Goal: Check status: Check status

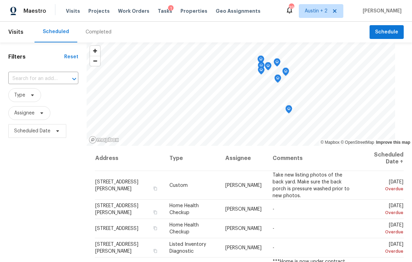
click at [69, 12] on span "Visits" at bounding box center [73, 11] width 14 height 7
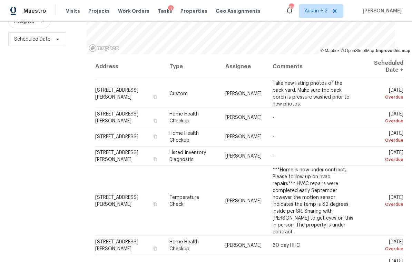
scroll to position [91, 0]
click at [0, 0] on span at bounding box center [0, 0] width 0 height 0
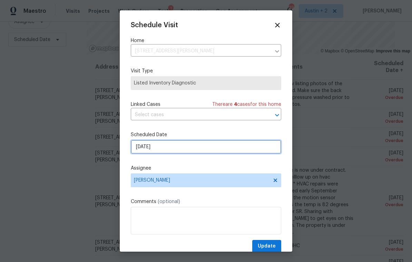
click at [141, 146] on input "[DATE]" at bounding box center [206, 147] width 150 height 14
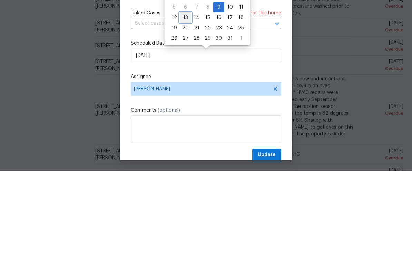
click at [184, 104] on div "13" at bounding box center [185, 109] width 11 height 10
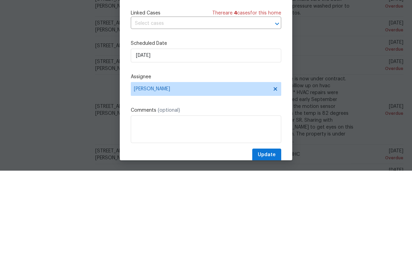
type input "[DATE]"
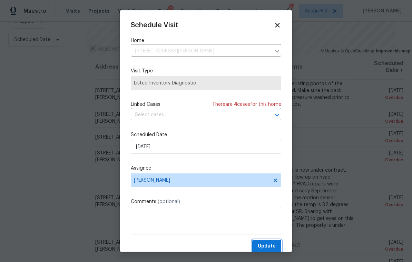
click at [274, 247] on span "Update" at bounding box center [267, 246] width 18 height 9
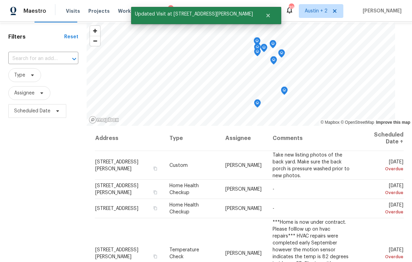
scroll to position [20, 0]
click at [18, 72] on span "Type" at bounding box center [19, 75] width 11 height 7
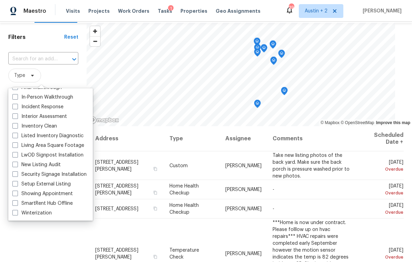
scroll to position [36, 0]
type input "In"
click at [14, 94] on span at bounding box center [15, 97] width 6 height 6
click at [14, 94] on input "In-Person Walkthrough" at bounding box center [14, 96] width 4 height 4
checkbox input "true"
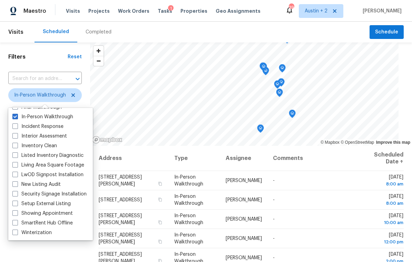
click at [46, 57] on h1 "Filters" at bounding box center [37, 56] width 59 height 7
